Goal: Information Seeking & Learning: Learn about a topic

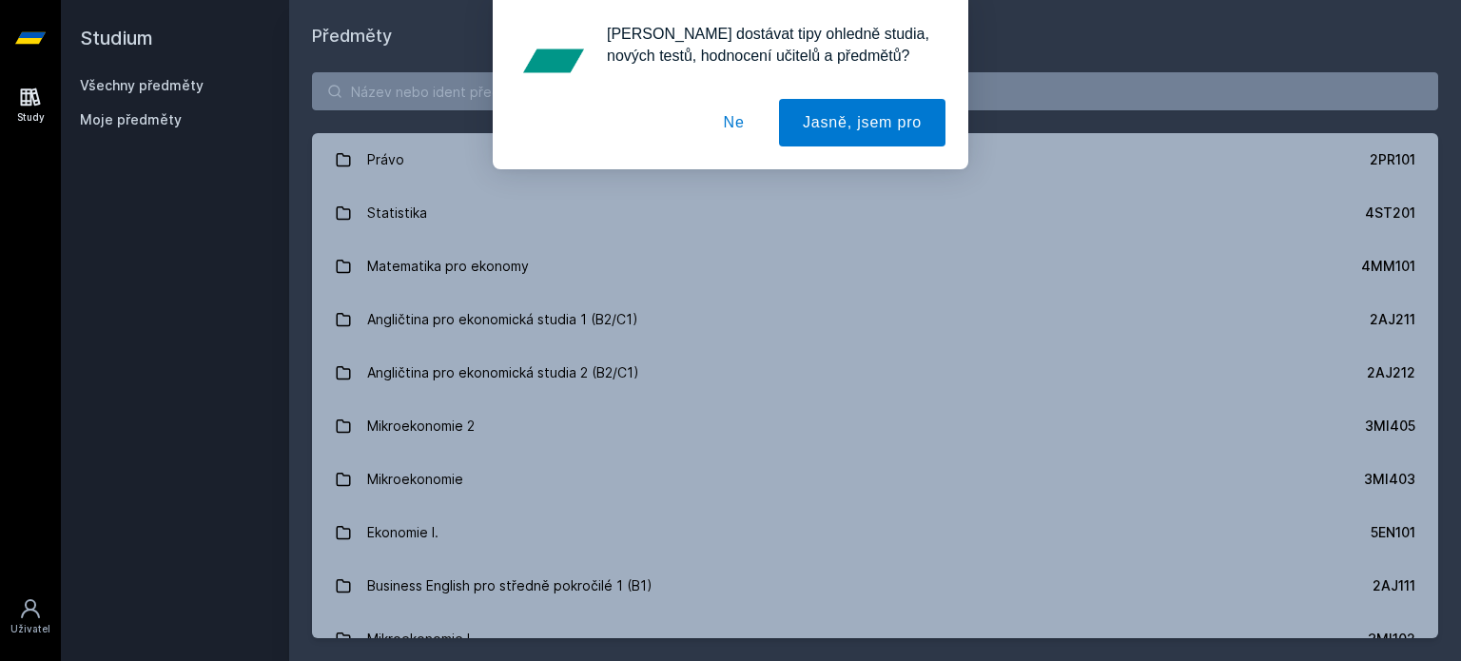
click at [736, 132] on button "Ne" at bounding box center [734, 123] width 68 height 48
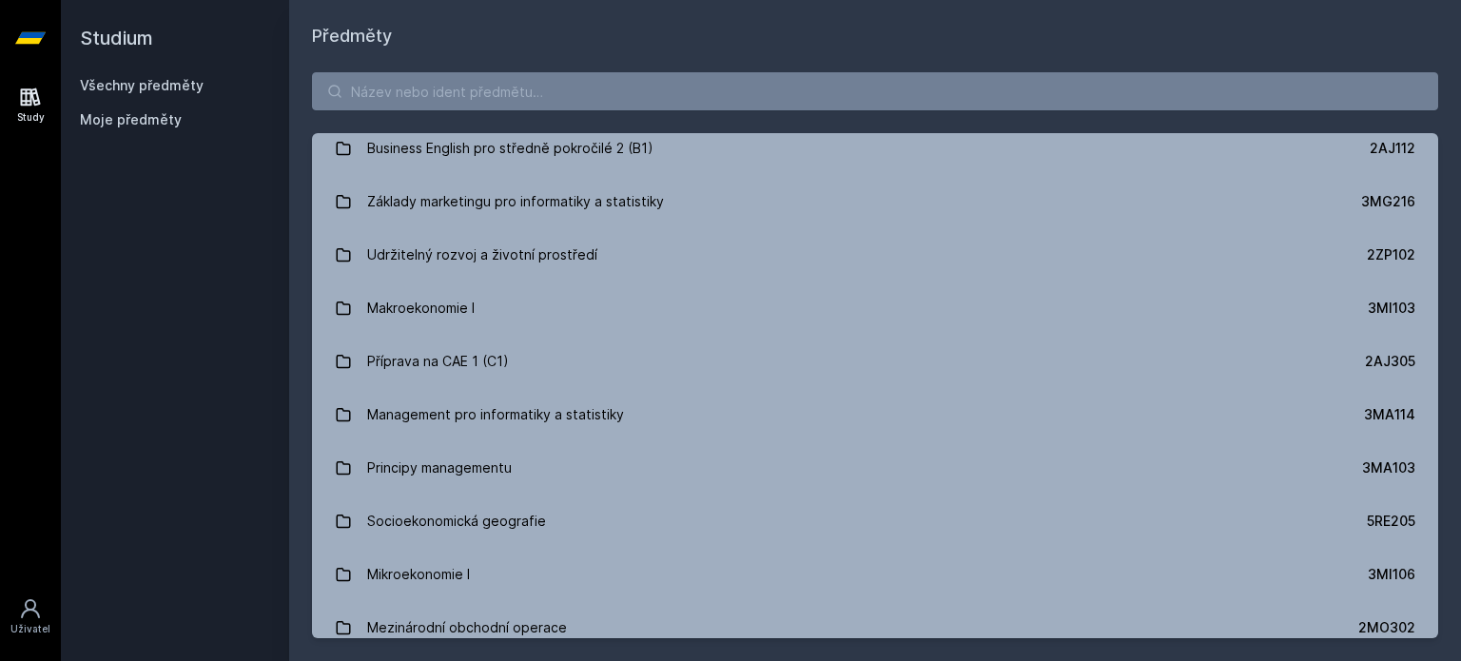
scroll to position [2093, 0]
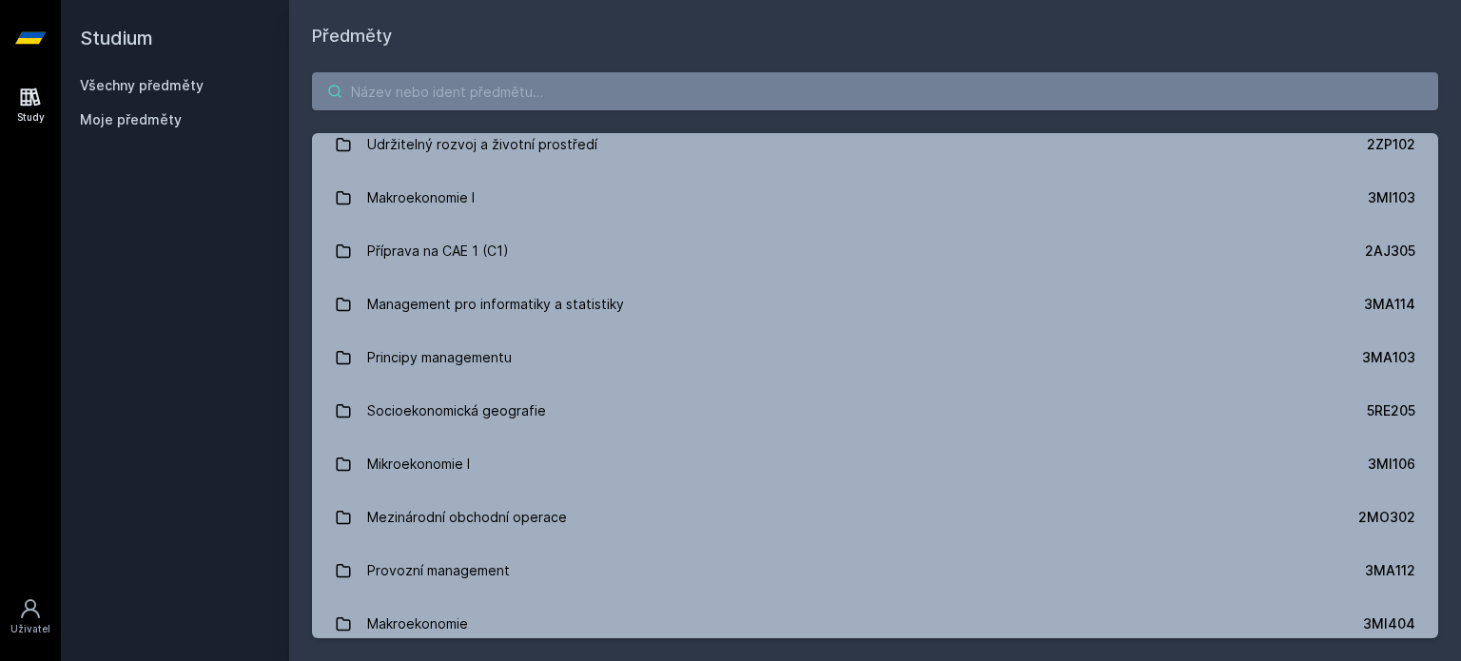
click at [484, 99] on input "search" at bounding box center [875, 91] width 1126 height 38
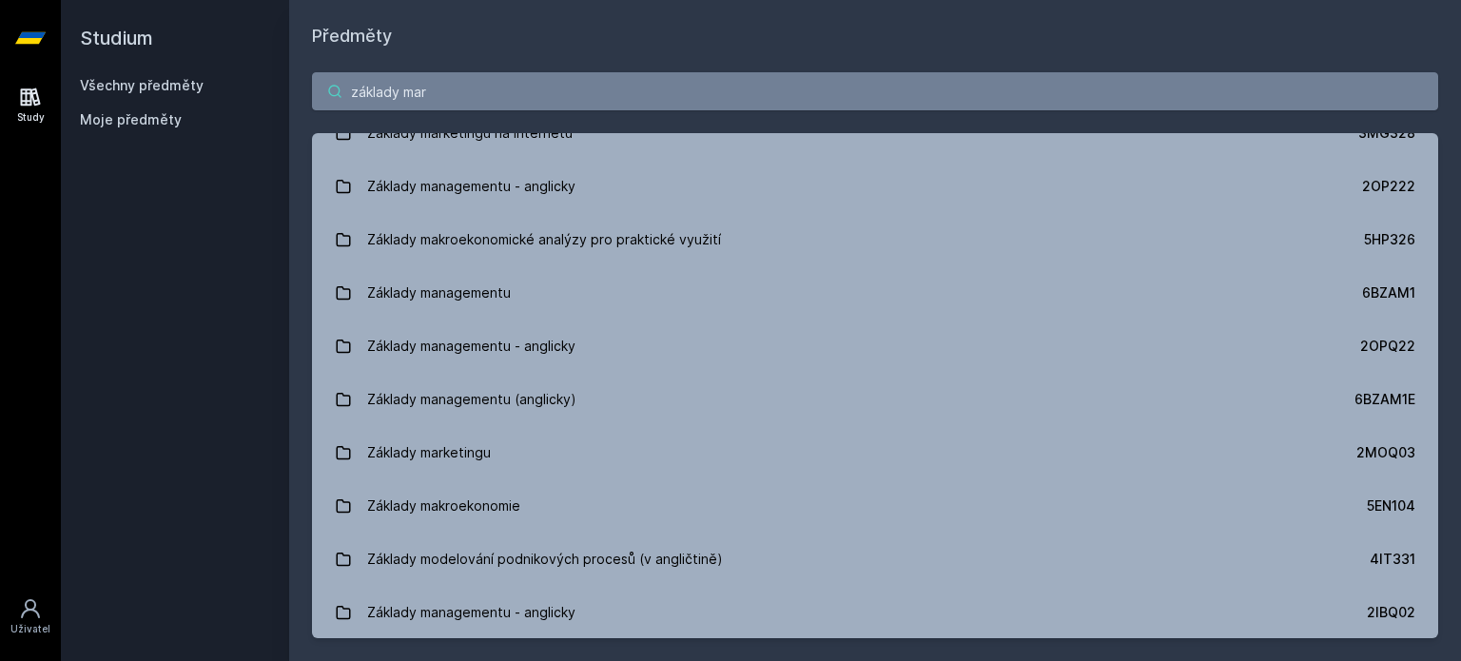
scroll to position [0, 0]
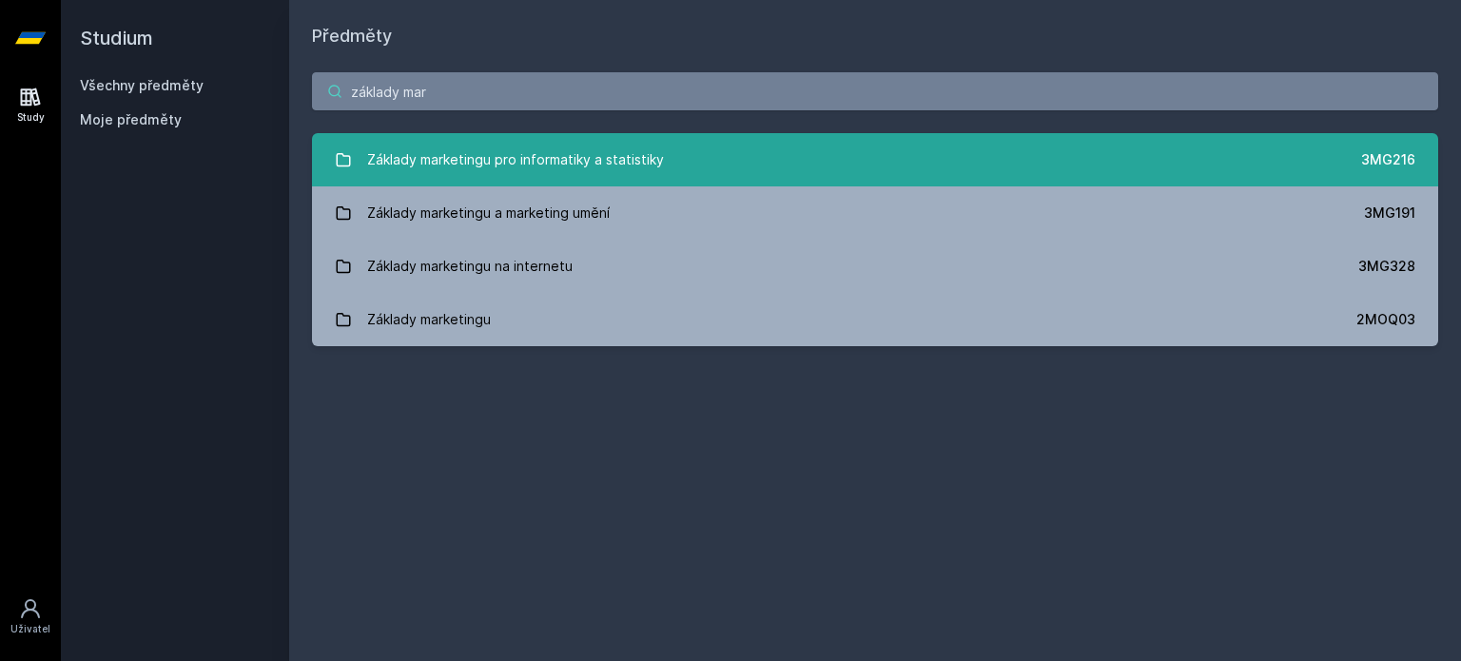
type input "základy mar"
click at [628, 149] on div "Základy marketingu pro informatiky a statistiky" at bounding box center [515, 160] width 297 height 38
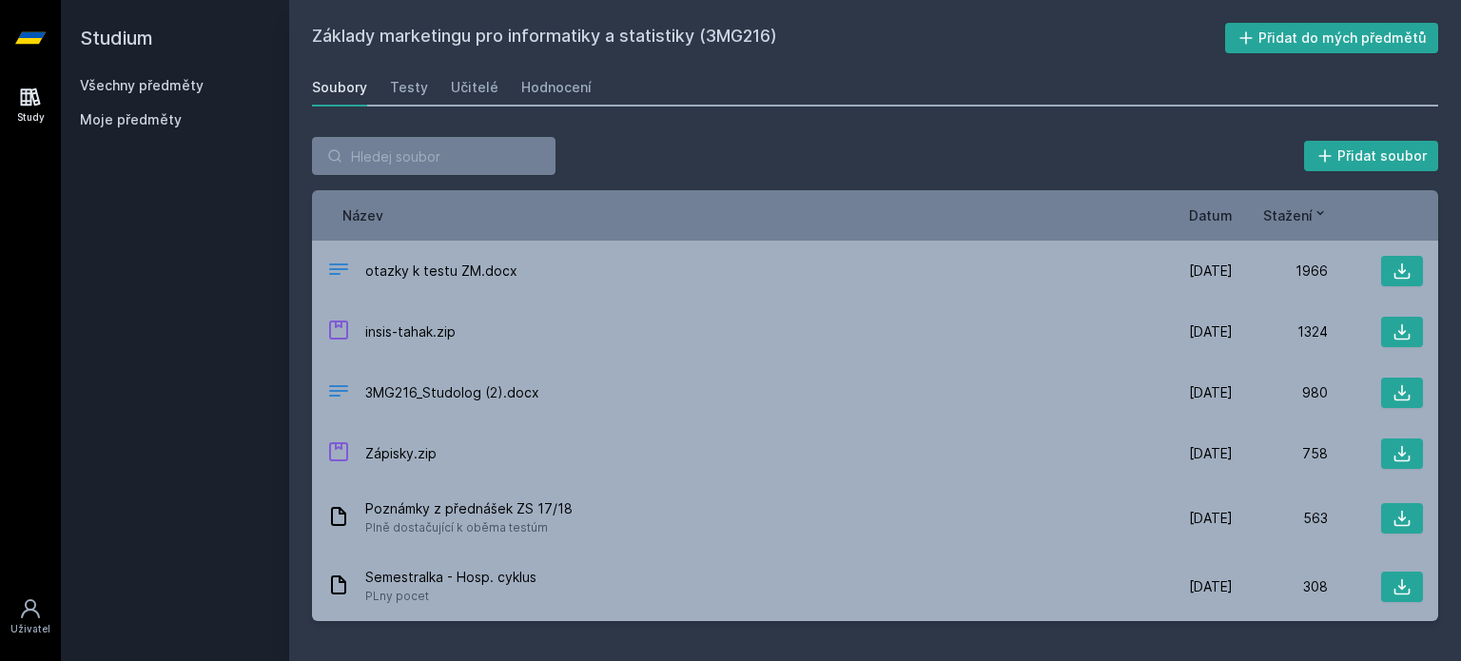
click at [1226, 208] on span "Datum" at bounding box center [1211, 215] width 44 height 20
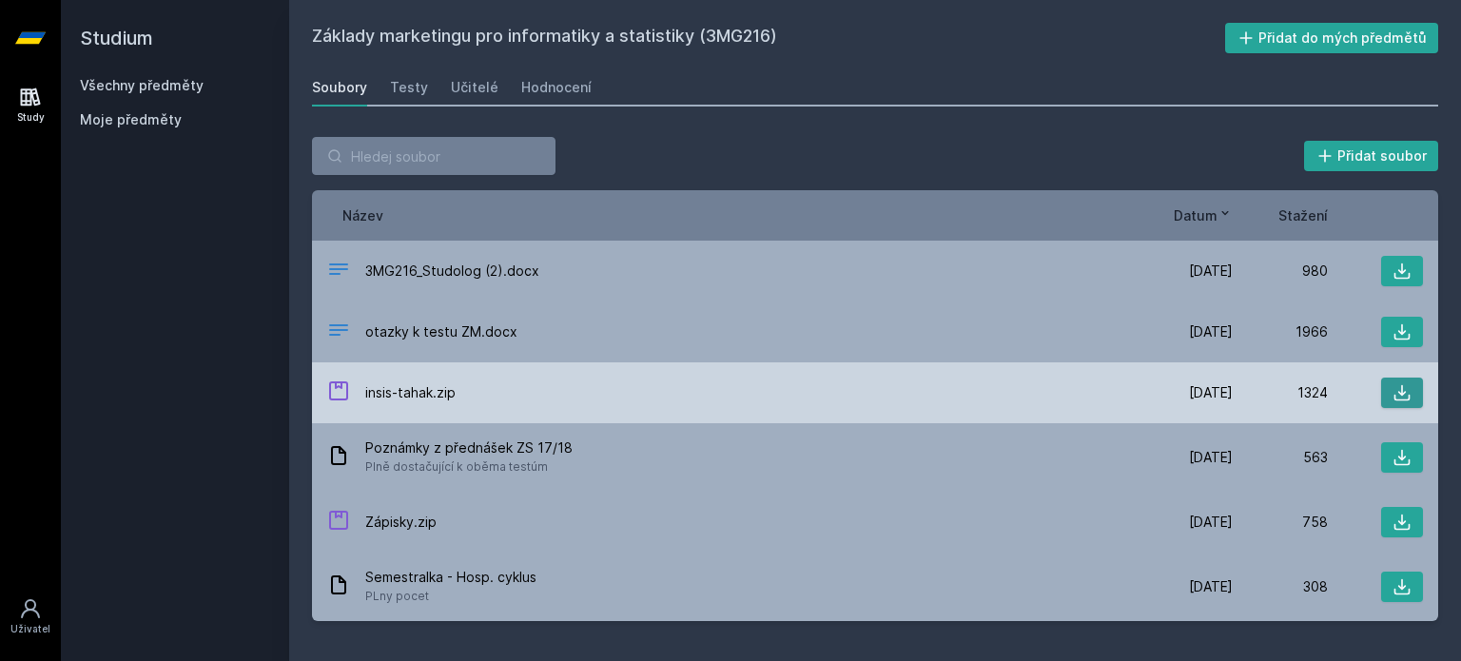
click at [1396, 395] on icon at bounding box center [1402, 392] width 19 height 19
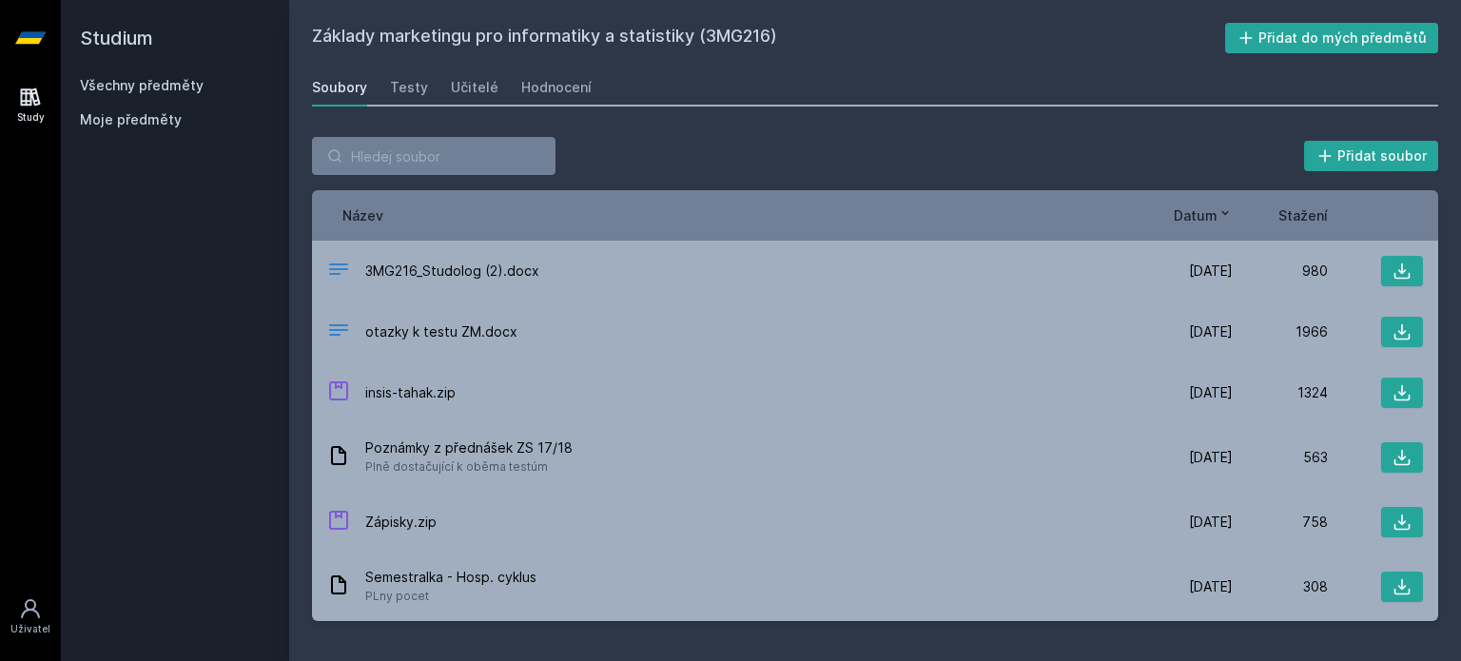
click at [1107, 49] on h2 "Základy marketingu pro informatiky a statistiky (3MG216)" at bounding box center [768, 38] width 913 height 30
